Goal: Transaction & Acquisition: Purchase product/service

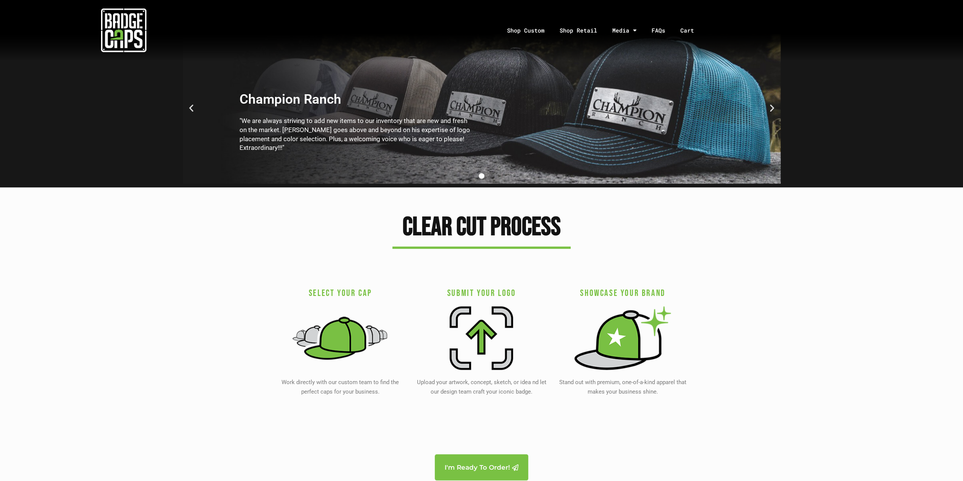
scroll to position [1362, 0]
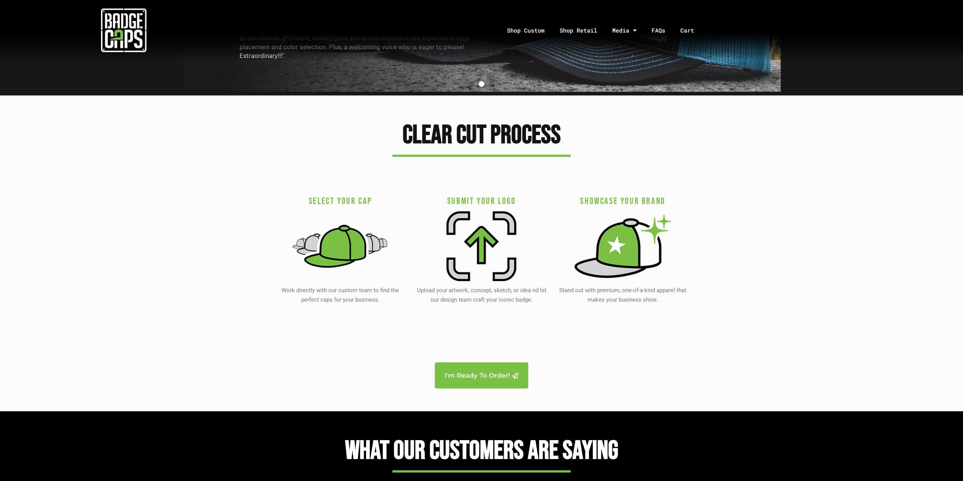
click at [485, 244] on img at bounding box center [481, 246] width 70 height 70
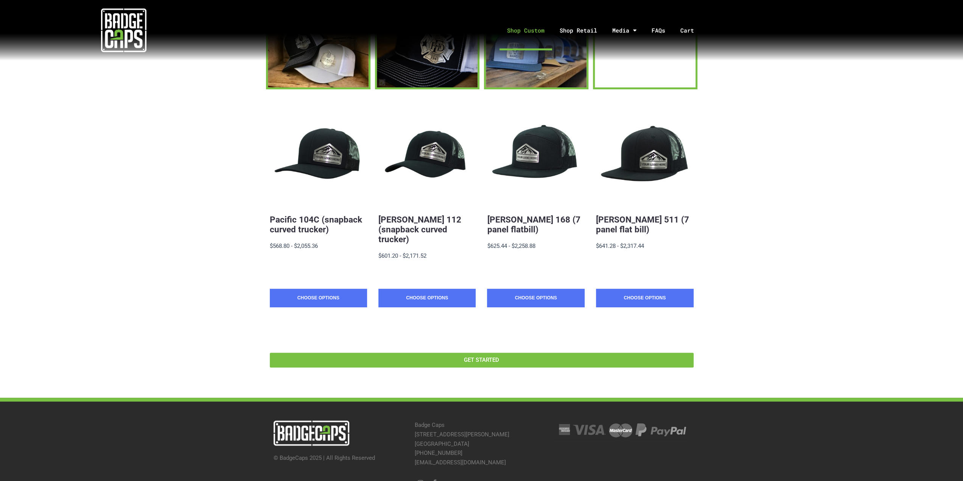
scroll to position [105, 0]
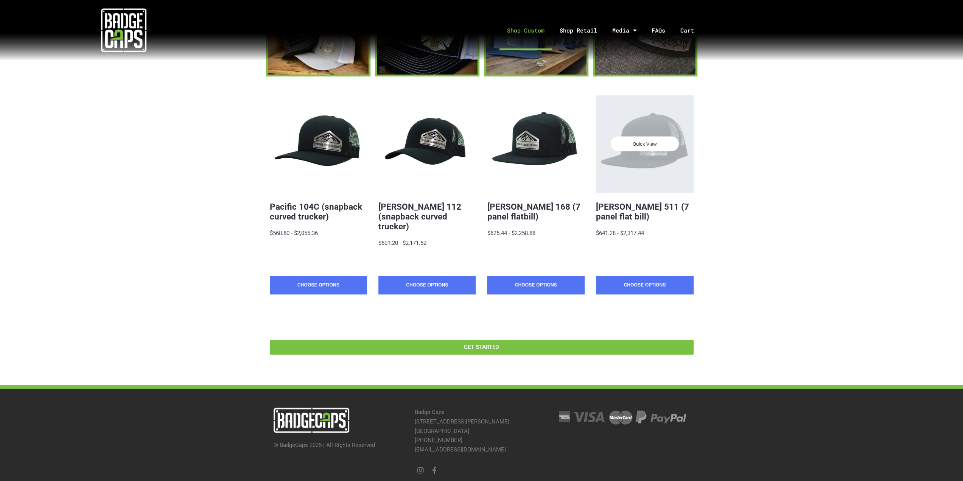
click at [640, 129] on div "Quick View" at bounding box center [644, 143] width 97 height 97
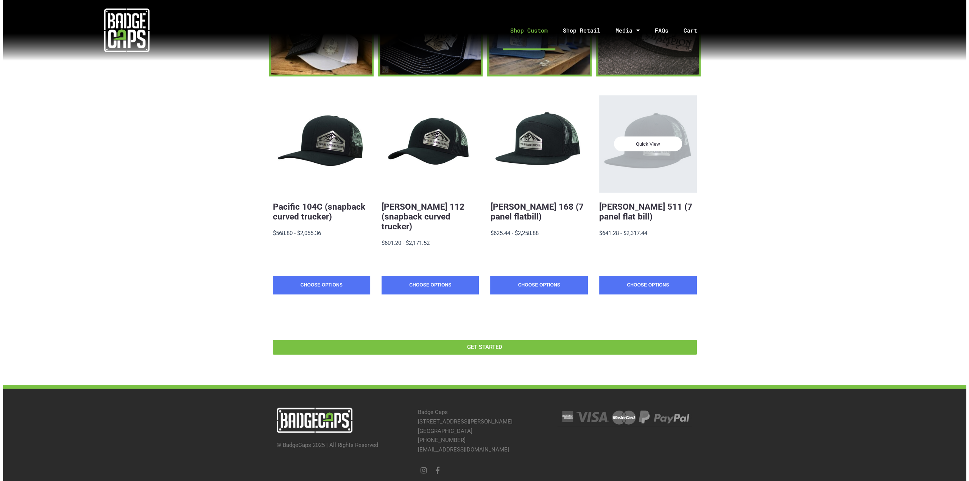
scroll to position [0, 0]
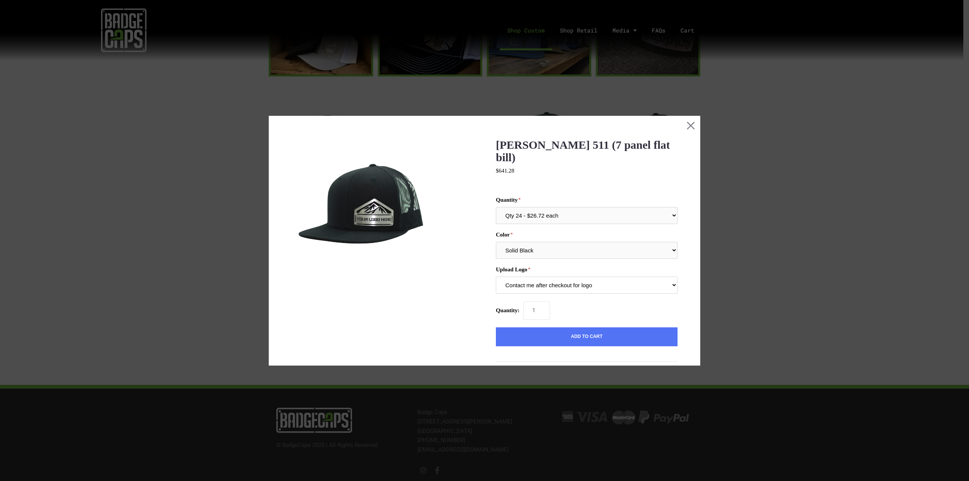
click at [658, 277] on select "Contact me after checkout for logo" at bounding box center [587, 285] width 182 height 17
click at [682, 127] on button "Close this dialog window" at bounding box center [690, 125] width 19 height 19
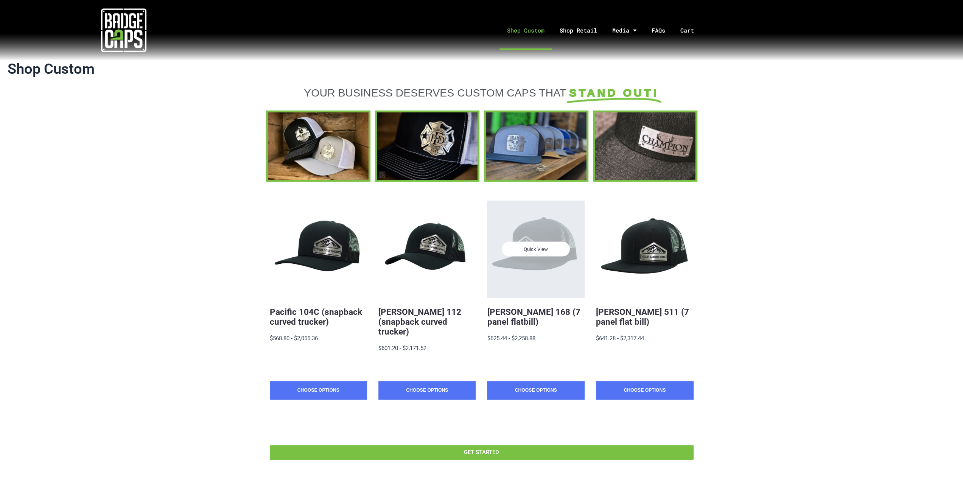
click at [515, 268] on div "Quick View" at bounding box center [535, 249] width 97 height 97
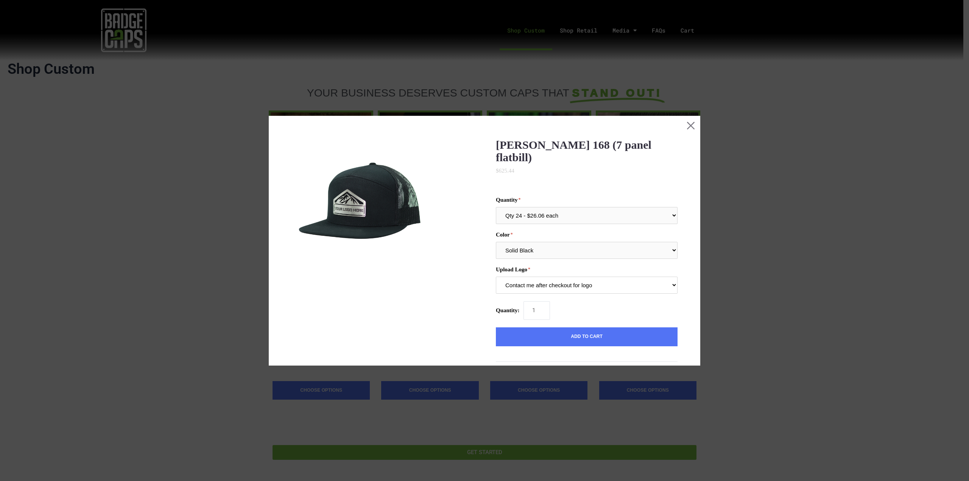
click at [547, 277] on select "Contact me after checkout for logo" at bounding box center [587, 285] width 182 height 17
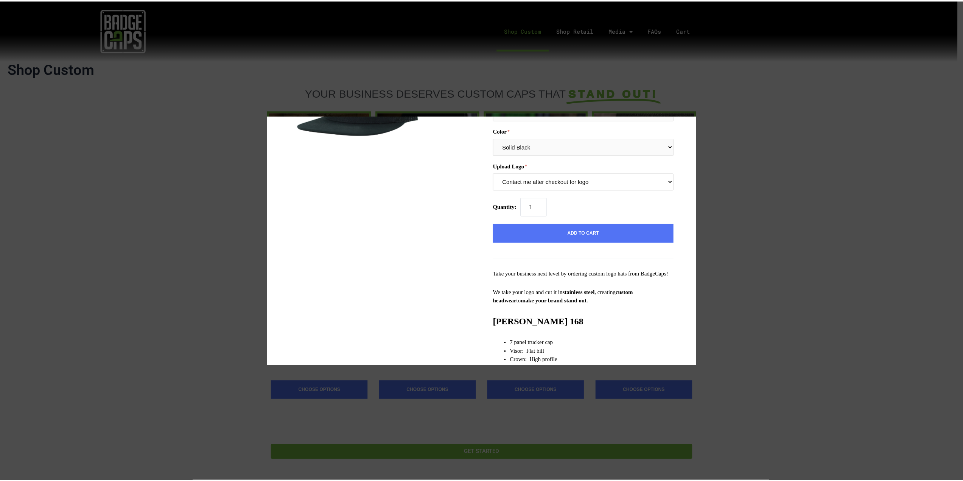
scroll to position [182, 0]
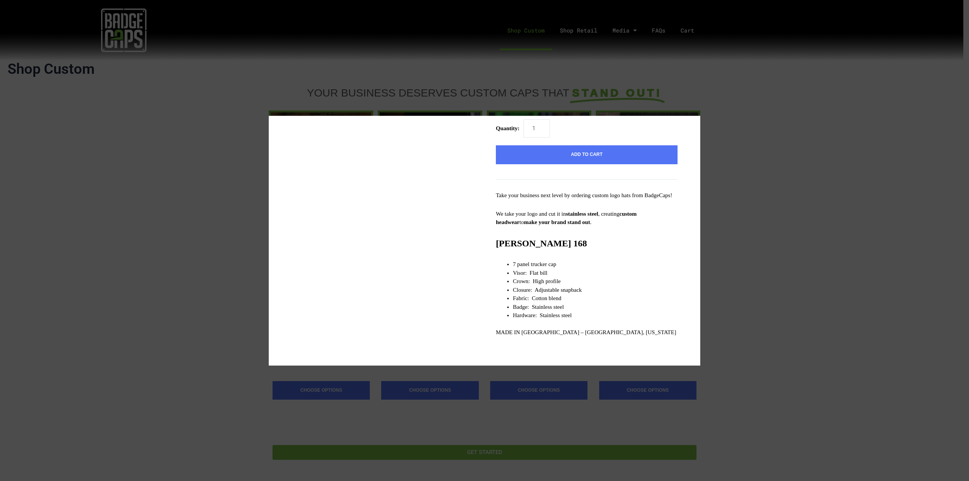
click at [86, 138] on div at bounding box center [484, 240] width 969 height 481
